Goal: Task Accomplishment & Management: Complete application form

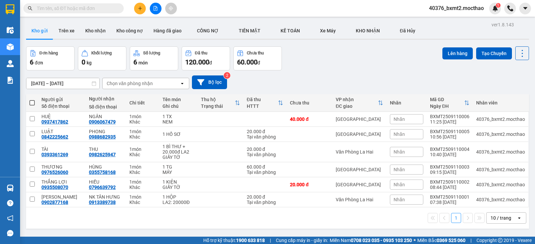
click at [140, 8] on icon "plus" at bounding box center [140, 8] width 4 height 0
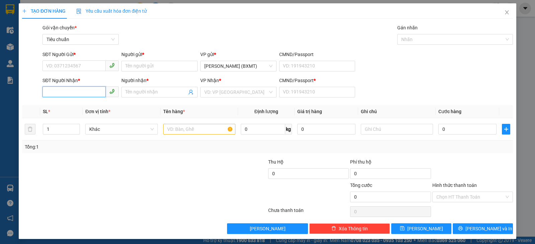
click at [81, 94] on input "SĐT Người Nhận *" at bounding box center [73, 92] width 63 height 11
click at [54, 90] on input "35807" at bounding box center [73, 92] width 63 height 11
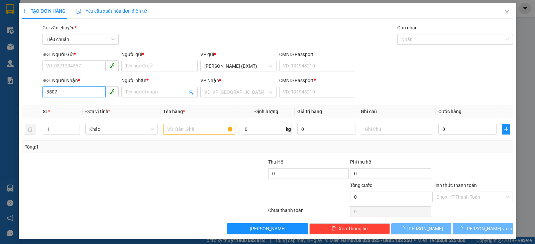
click at [64, 90] on input "3507" at bounding box center [73, 92] width 63 height 11
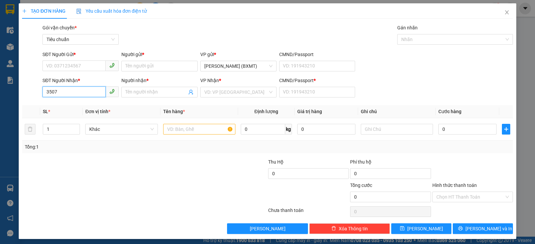
click at [64, 90] on input "3507" at bounding box center [73, 92] width 63 height 11
type input "0394383507"
click at [73, 104] on div "0394383507 - KỲ" at bounding box center [80, 105] width 68 height 7
type input "KỲ"
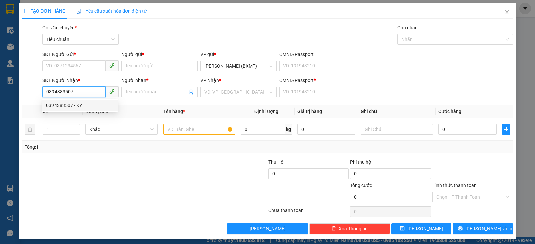
type input "0"
type input "100.000"
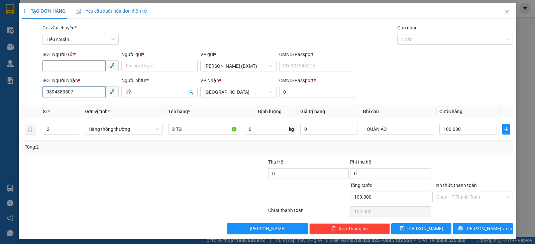
type input "0394383507"
click at [74, 67] on input "SĐT Người Gửi *" at bounding box center [73, 66] width 63 height 11
click at [78, 80] on div "0919976580 - CÔ HÀ" at bounding box center [80, 79] width 68 height 7
type input "0919976580"
type input "CÔ HÀ"
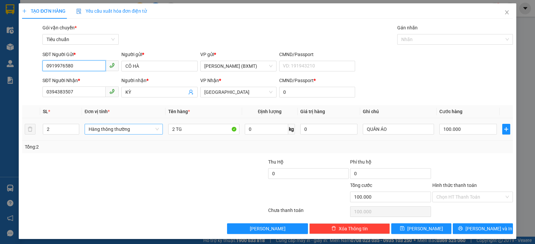
click at [138, 132] on span "Hàng thông thường" at bounding box center [124, 129] width 70 height 10
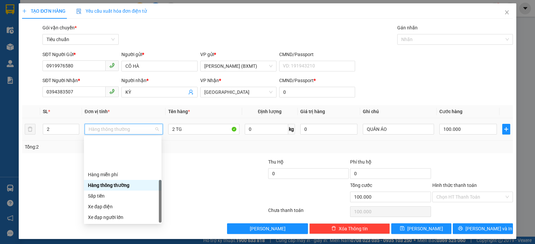
scroll to position [43, 0]
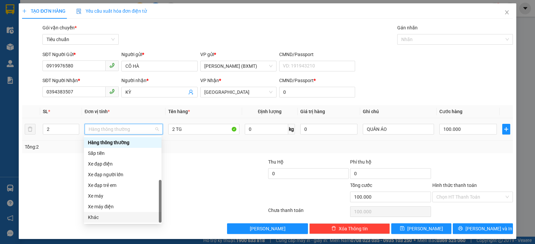
click at [105, 220] on div "Khác" at bounding box center [123, 217] width 70 height 7
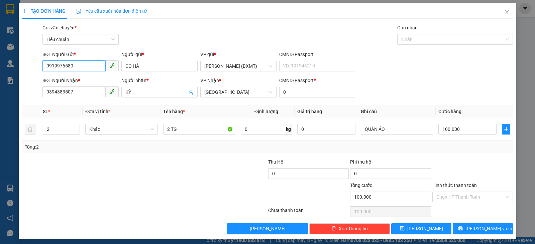
drag, startPoint x: 80, startPoint y: 66, endPoint x: 0, endPoint y: 71, distance: 80.4
click at [0, 71] on div "TẠO ĐƠN HÀNG Yêu cầu xuất hóa đơn điện tử Transit Pickup Surcharge Ids Transit …" at bounding box center [267, 122] width 535 height 244
drag, startPoint x: 158, startPoint y: 68, endPoint x: 123, endPoint y: 69, distance: 34.8
click at [123, 69] on input "CÔ HÀ" at bounding box center [159, 66] width 76 height 11
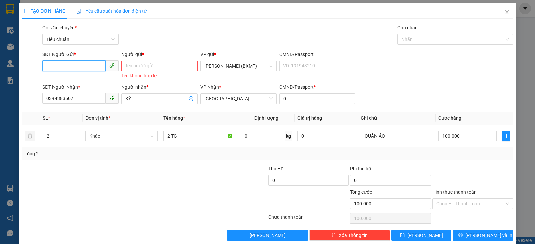
click at [87, 63] on input "SĐT Người Gửi *" at bounding box center [73, 66] width 63 height 11
click at [86, 79] on div "0919976580 - CÔ HÀ" at bounding box center [80, 79] width 68 height 7
type input "0919976580"
type input "CÔ HÀ"
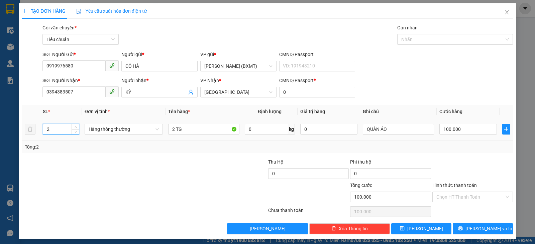
drag, startPoint x: 60, startPoint y: 131, endPoint x: 10, endPoint y: 132, distance: 50.2
click at [10, 132] on div "TẠO ĐƠN HÀNG Yêu cầu xuất hóa đơn điện tử Transit Pickup Surcharge Ids Transit …" at bounding box center [267, 122] width 535 height 244
type input "3"
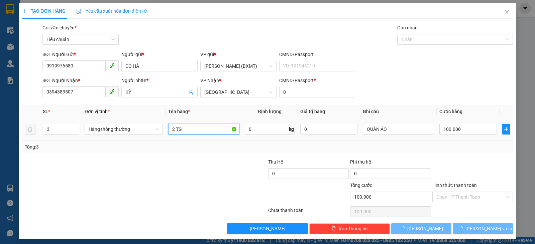
drag, startPoint x: 172, startPoint y: 131, endPoint x: 163, endPoint y: 130, distance: 8.8
click at [163, 130] on tr "3 Hàng thông thường 2 TG 0 kg 0 QUẦN ÁO 100.000" at bounding box center [267, 129] width 491 height 22
type input "1 TG"
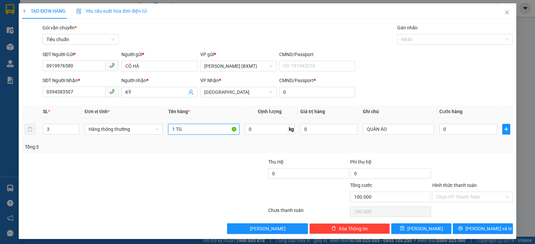
type input "0"
click at [205, 126] on input "1 TG" at bounding box center [203, 129] width 71 height 11
type input "1 TG +2 KIỆN"
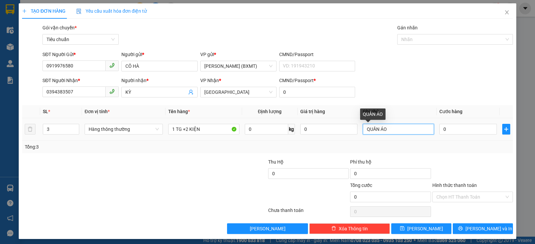
drag, startPoint x: 402, startPoint y: 131, endPoint x: 356, endPoint y: 133, distance: 45.8
click at [356, 133] on tr "3 Hàng thông thường 1 TG +2 KIỆN 0 kg 0 QUẦN ÁO 0" at bounding box center [267, 129] width 491 height 22
type input "D"
click at [455, 157] on div "Transit Pickup Surcharge Ids Transit Deliver Surcharge Ids Transit Deliver Surc…" at bounding box center [267, 129] width 491 height 210
click at [390, 130] on input "ĐỒ ĂN" at bounding box center [398, 129] width 71 height 11
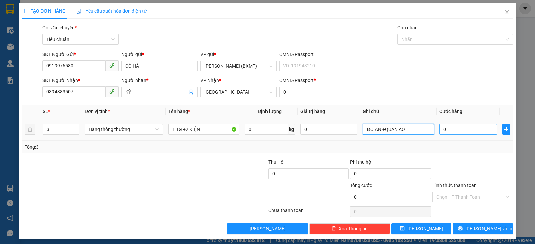
type input "ĐỒ ĂN +QUẦN ÁO"
click at [453, 129] on input "0" at bounding box center [467, 129] width 57 height 11
type input "1"
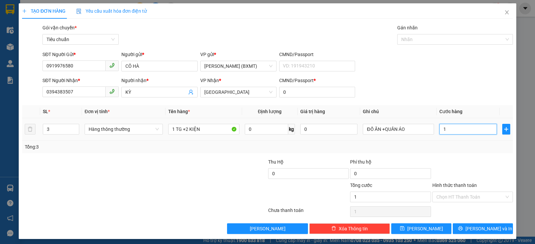
type input "15"
type input "150"
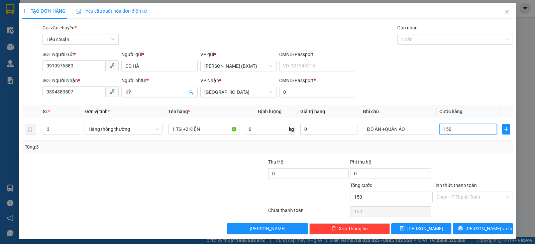
type input "150"
type input "150.000"
click at [470, 174] on div at bounding box center [473, 169] width 82 height 23
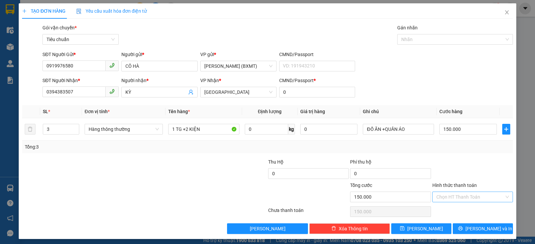
click at [469, 196] on input "Hình thức thanh toán" at bounding box center [470, 197] width 68 height 10
click at [450, 151] on div "Tại văn phòng" at bounding box center [468, 151] width 72 height 7
type input "0"
click at [146, 130] on span "Hàng thông thường" at bounding box center [124, 129] width 70 height 10
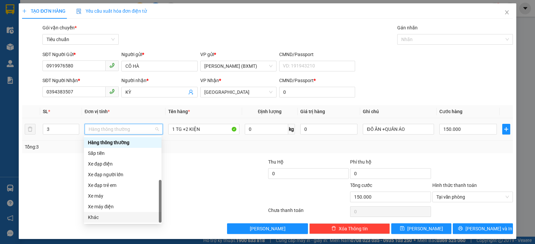
click at [126, 219] on div "Khác" at bounding box center [123, 217] width 70 height 7
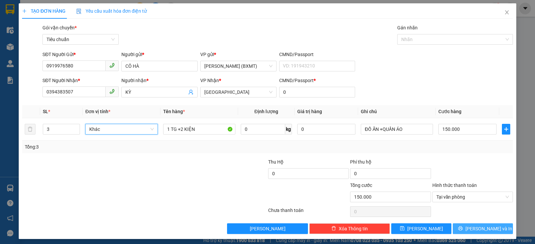
click at [479, 227] on span "[PERSON_NAME] và In" at bounding box center [488, 228] width 47 height 7
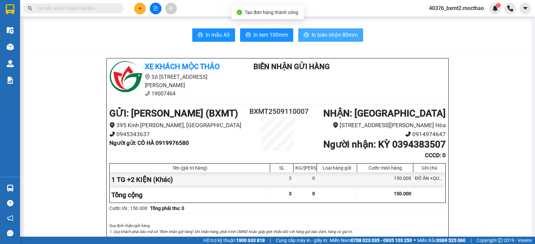
click at [324, 39] on button "In biên nhận 80mm" at bounding box center [330, 34] width 65 height 13
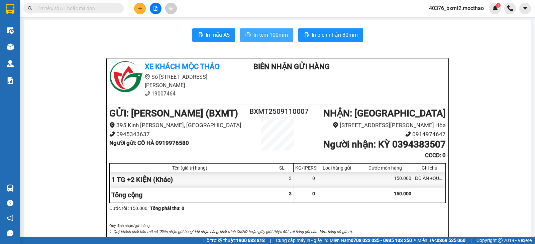
click at [266, 36] on span "In tem 100mm" at bounding box center [270, 35] width 34 height 8
click at [257, 36] on span "In tem 100mm" at bounding box center [270, 35] width 34 height 8
